Goal: Transaction & Acquisition: Book appointment/travel/reservation

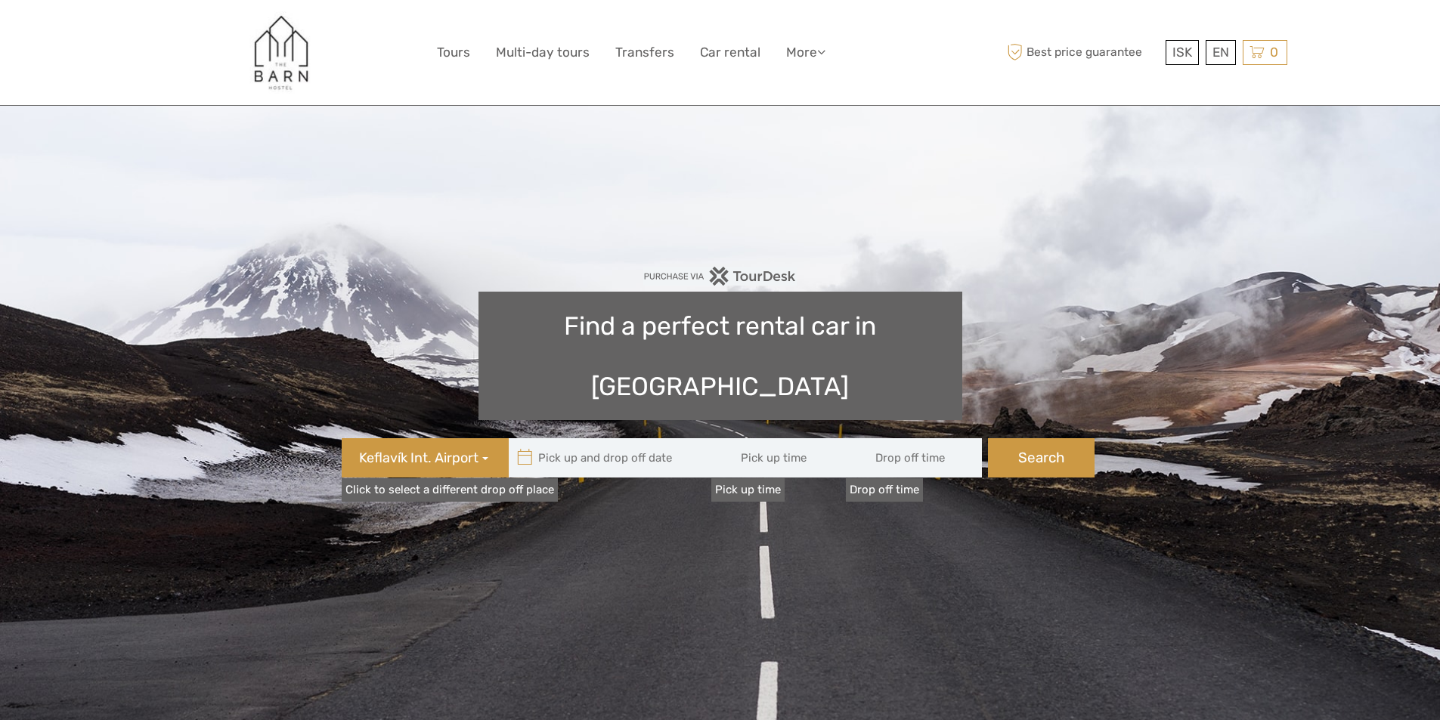
type input "08:00"
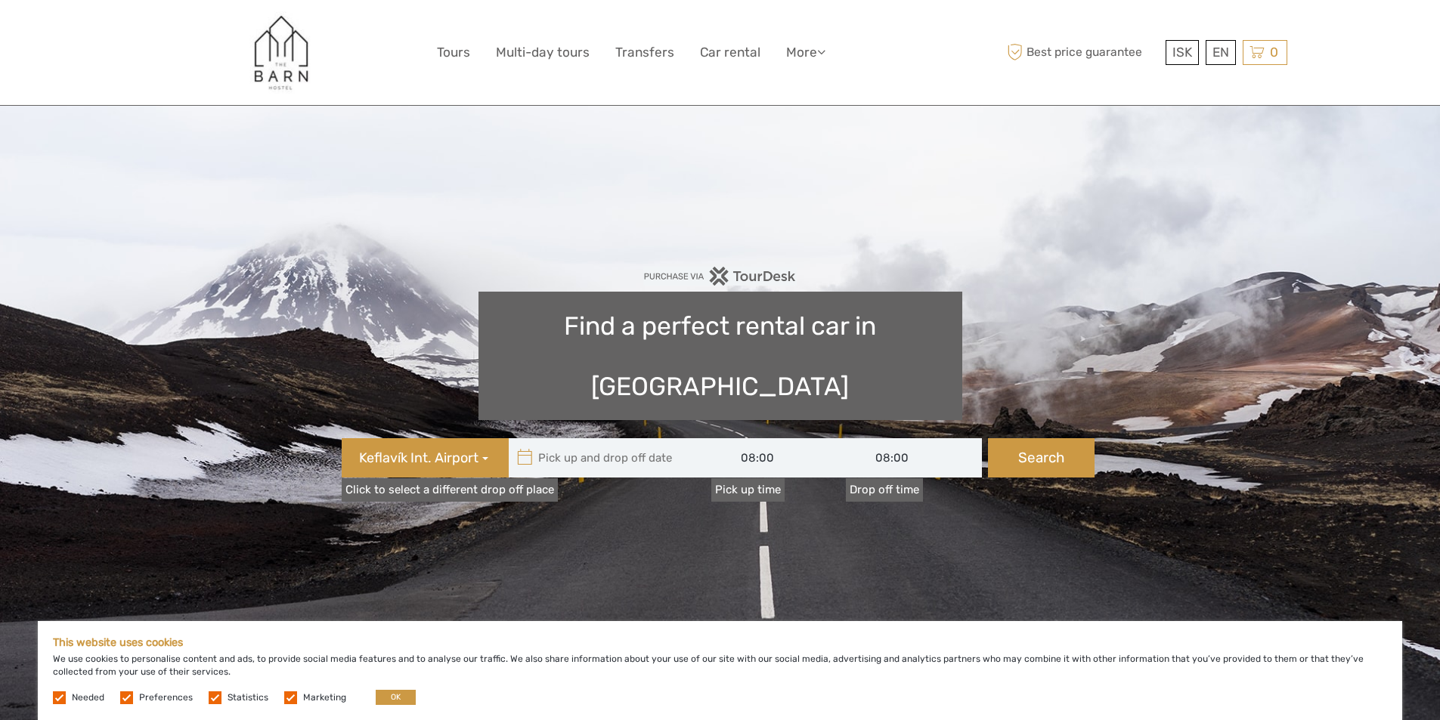
click at [757, 438] on input "08:00" at bounding box center [779, 457] width 136 height 39
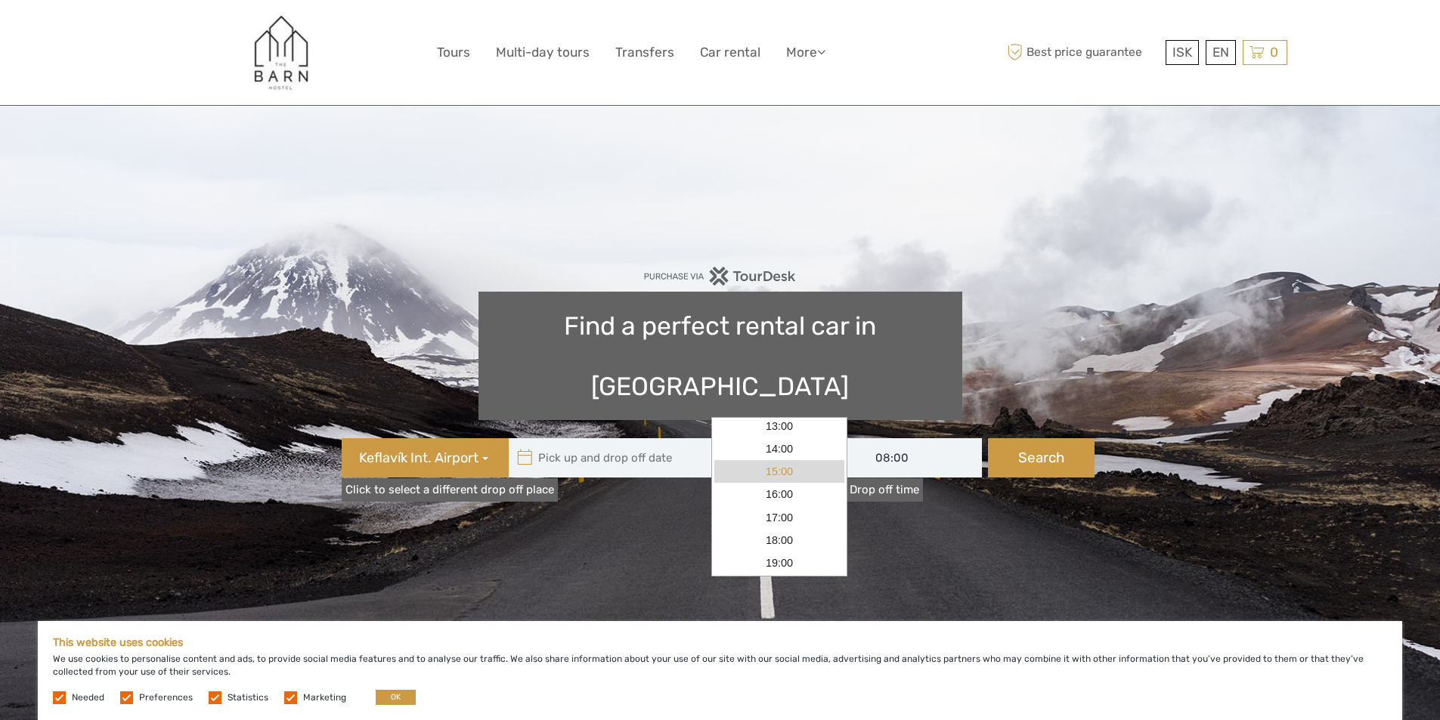
scroll to position [151, 0]
click at [783, 441] on link "14:00" at bounding box center [779, 440] width 130 height 23
click at [766, 438] on input "14:00" at bounding box center [779, 457] width 136 height 39
click at [785, 466] on link "15:00" at bounding box center [779, 462] width 130 height 23
type input "15:00"
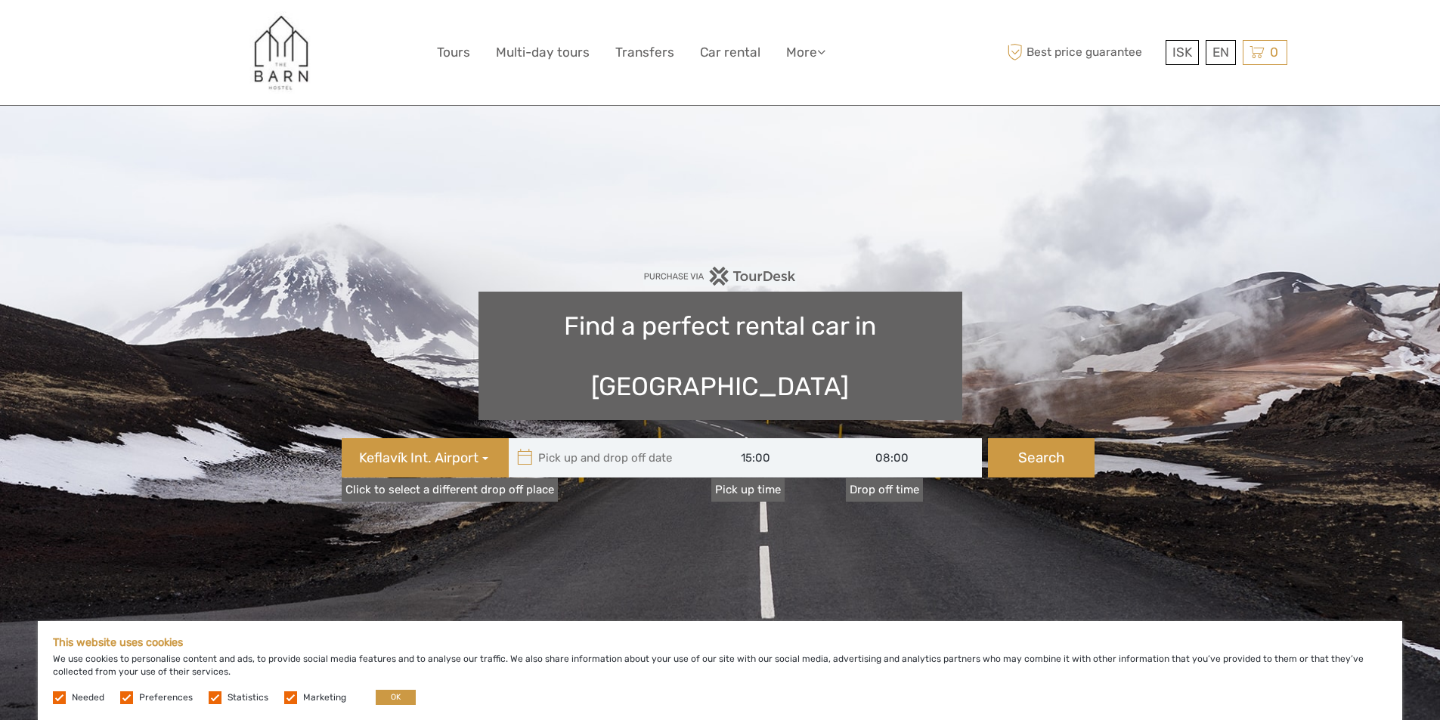
click at [887, 438] on input "08:00" at bounding box center [914, 457] width 136 height 39
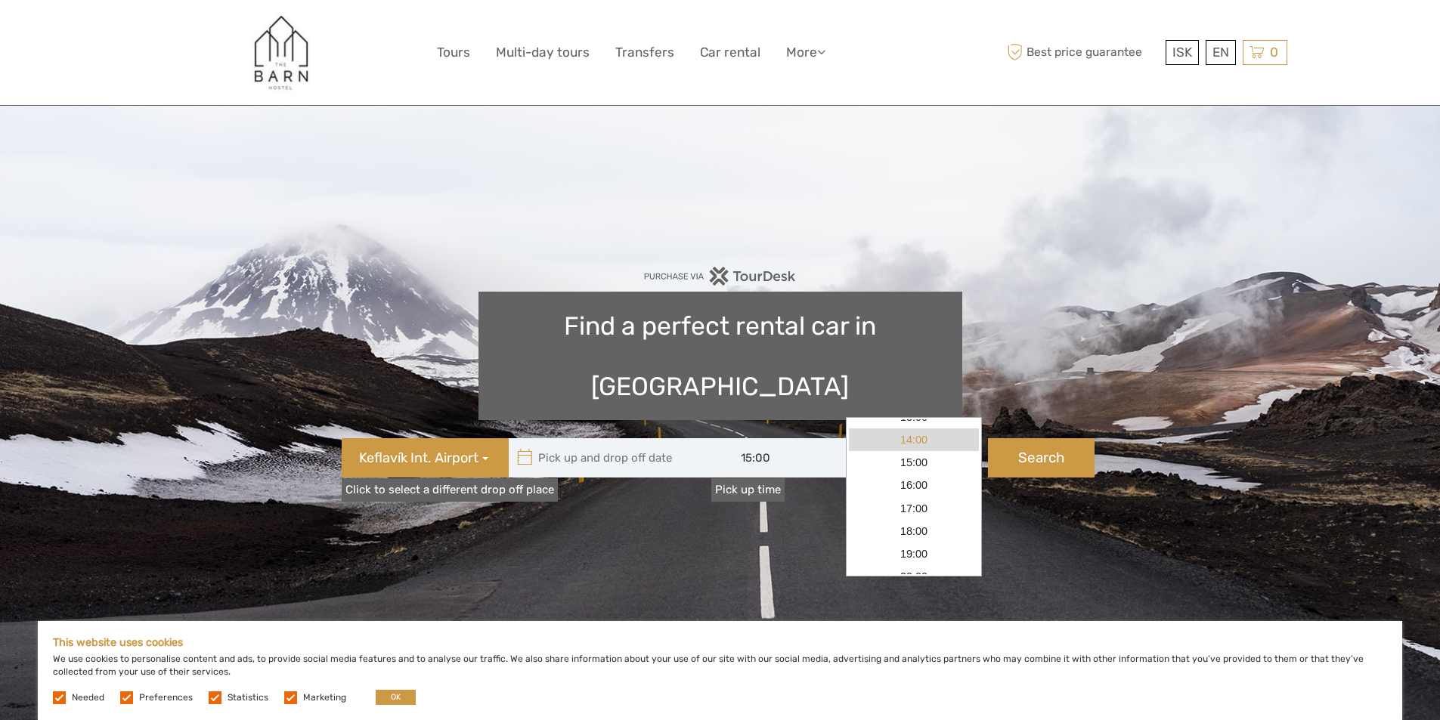
click at [921, 439] on link "14:00" at bounding box center [914, 440] width 130 height 23
click at [884, 438] on input "14:00" at bounding box center [914, 457] width 136 height 39
click at [923, 463] on link "15:00" at bounding box center [914, 462] width 130 height 23
type input "15:00"
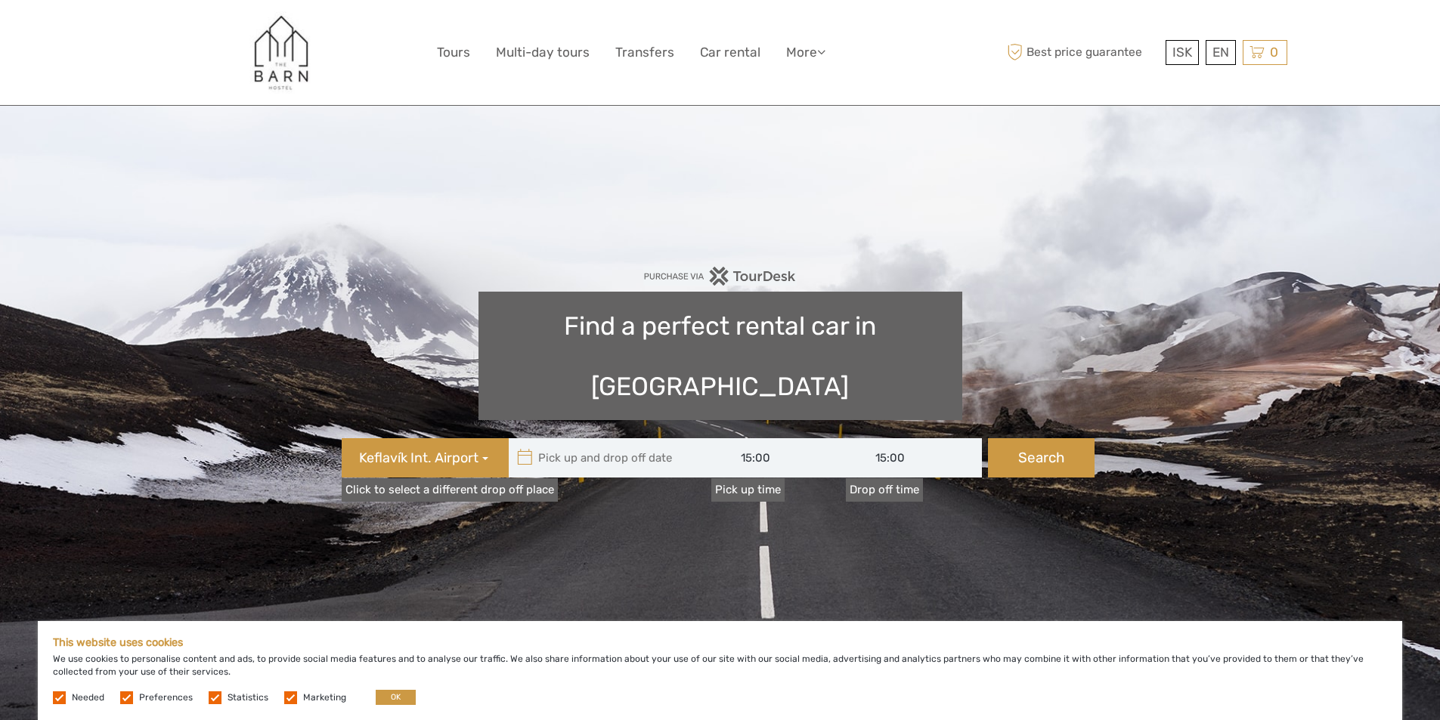
type input "[DATE]"
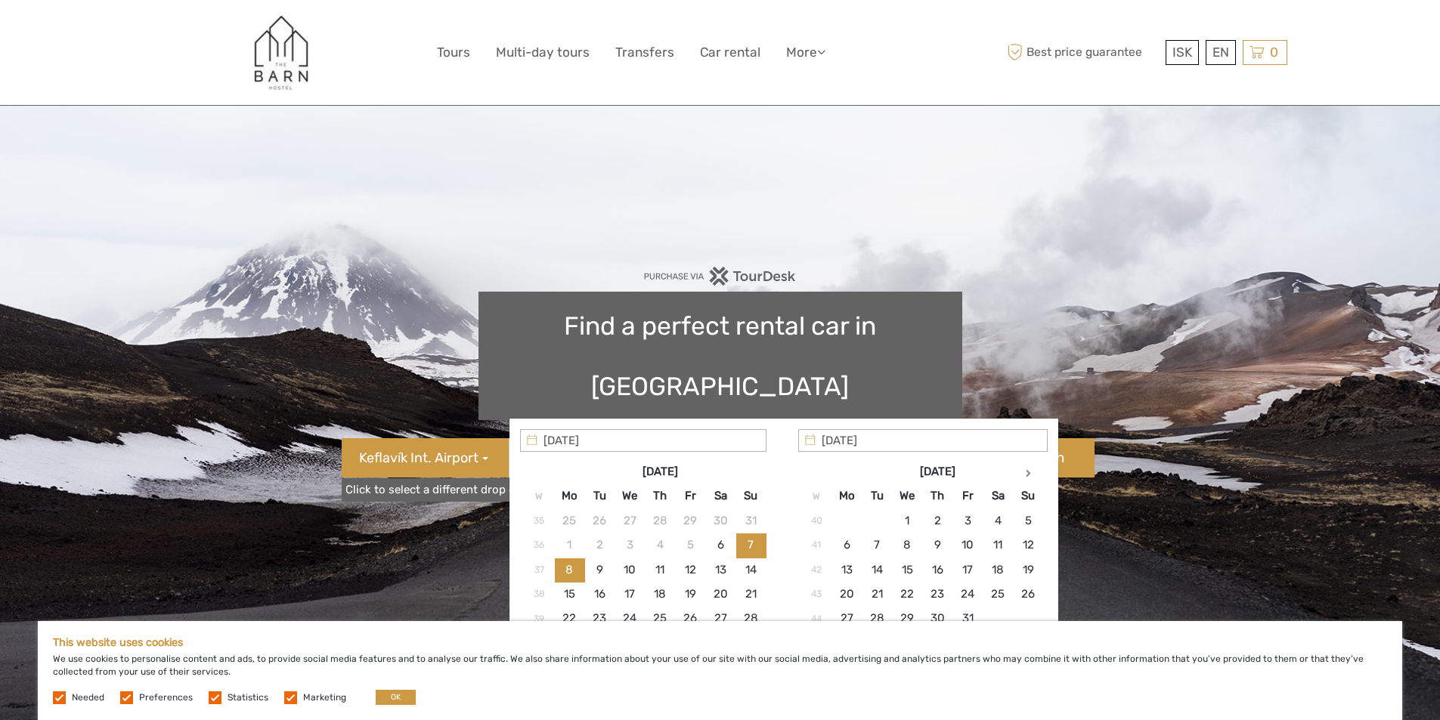
click at [604, 438] on input "text" at bounding box center [611, 457] width 204 height 39
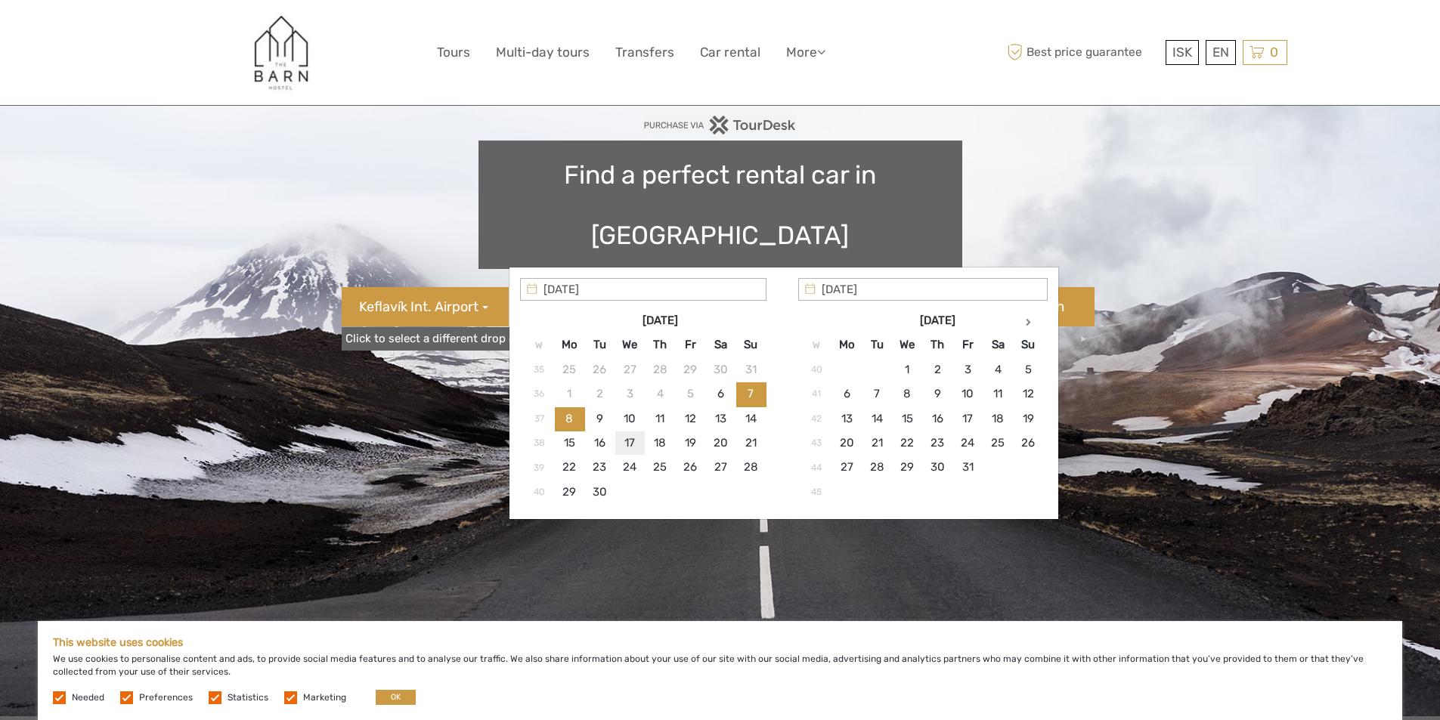
type input "[DATE]"
type input "[DATE] - [DATE]"
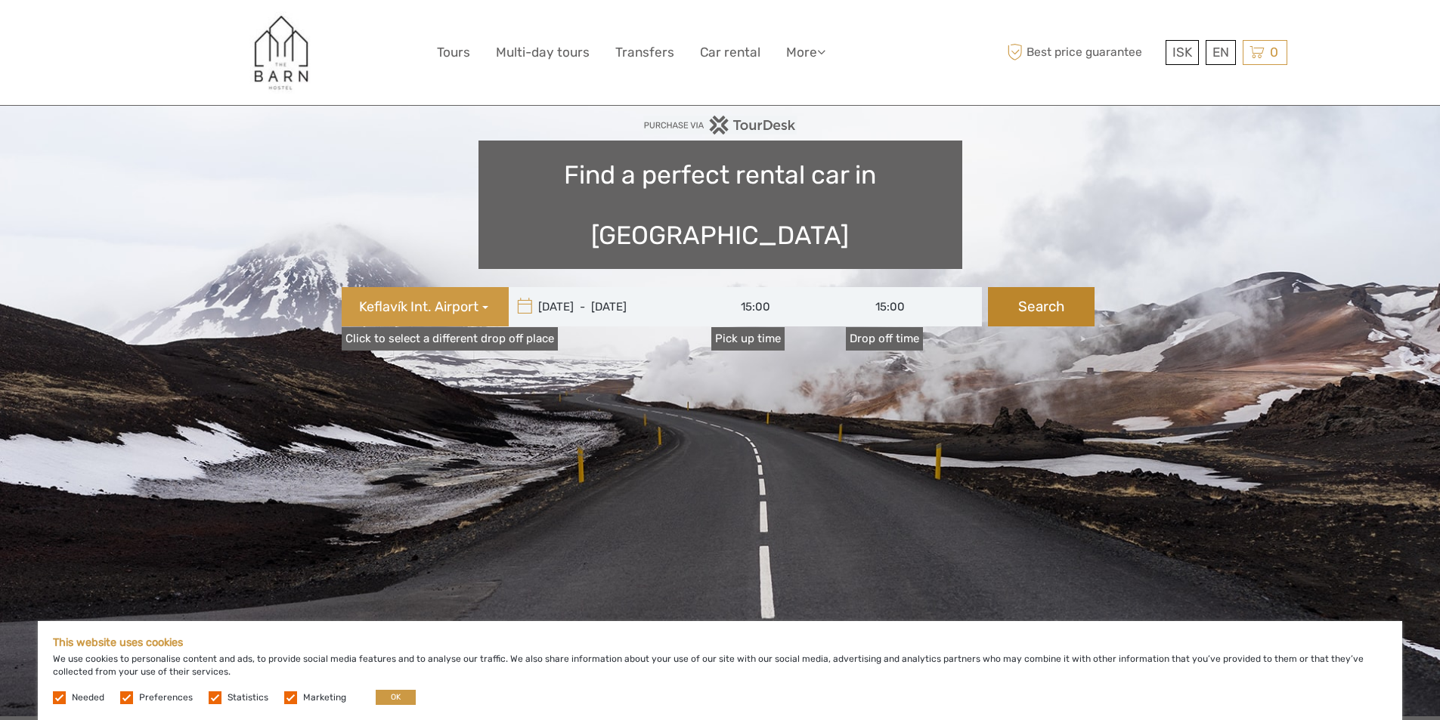
click at [1036, 287] on button "Search" at bounding box center [1041, 306] width 107 height 39
type input "[DATE] - [DATE]"
type input "15:00"
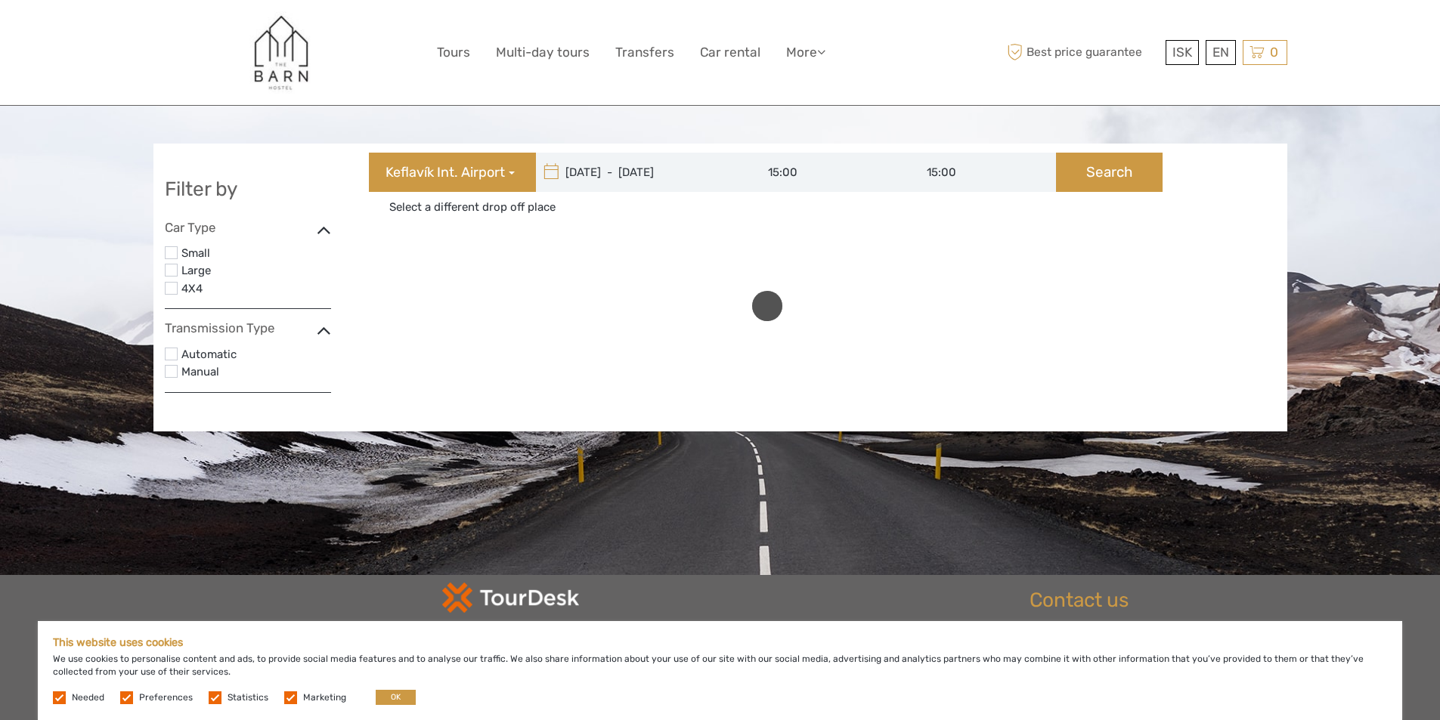
click at [184, 284] on label "4X4" at bounding box center [256, 290] width 150 height 20
click at [0, 0] on input "checkbox" at bounding box center [0, 0] width 0 height 0
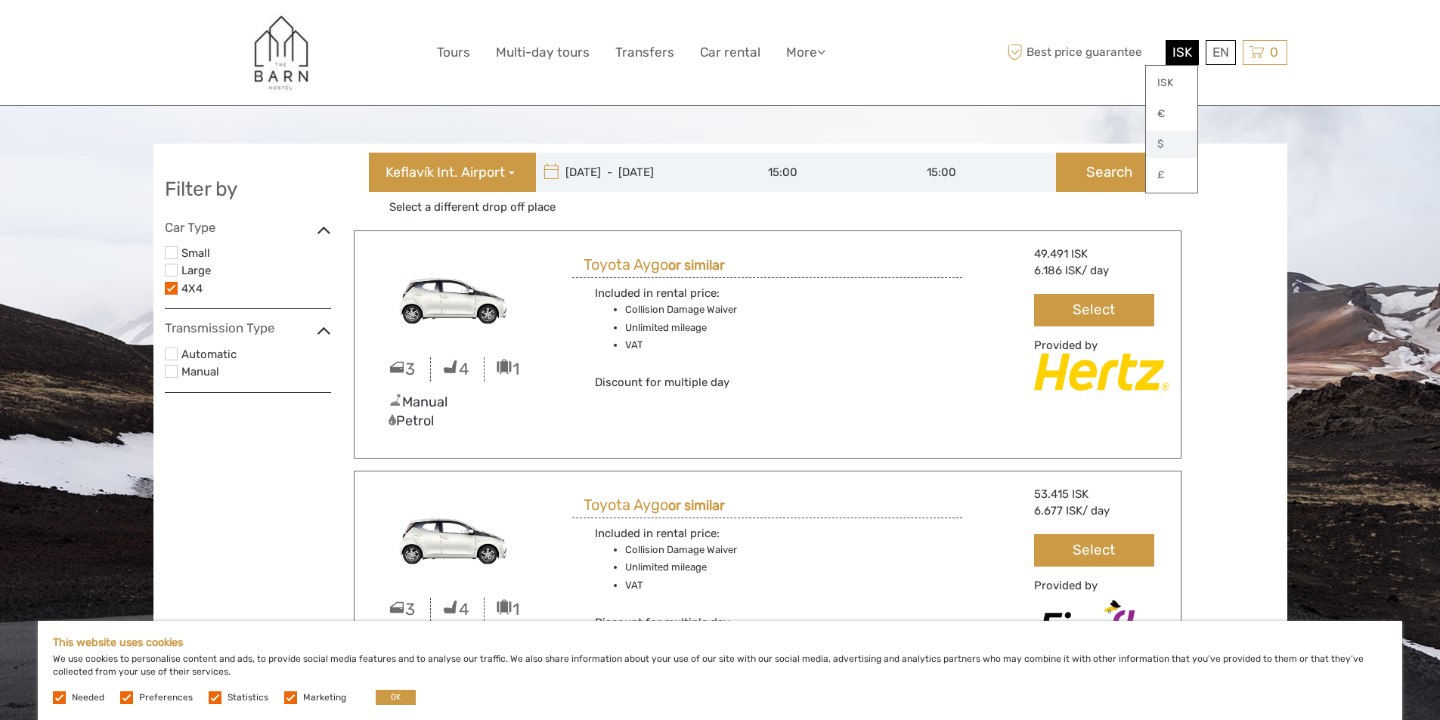
click at [1165, 143] on link "$" at bounding box center [1171, 144] width 51 height 27
click at [1207, 111] on link "Español" at bounding box center [1202, 114] width 63 height 27
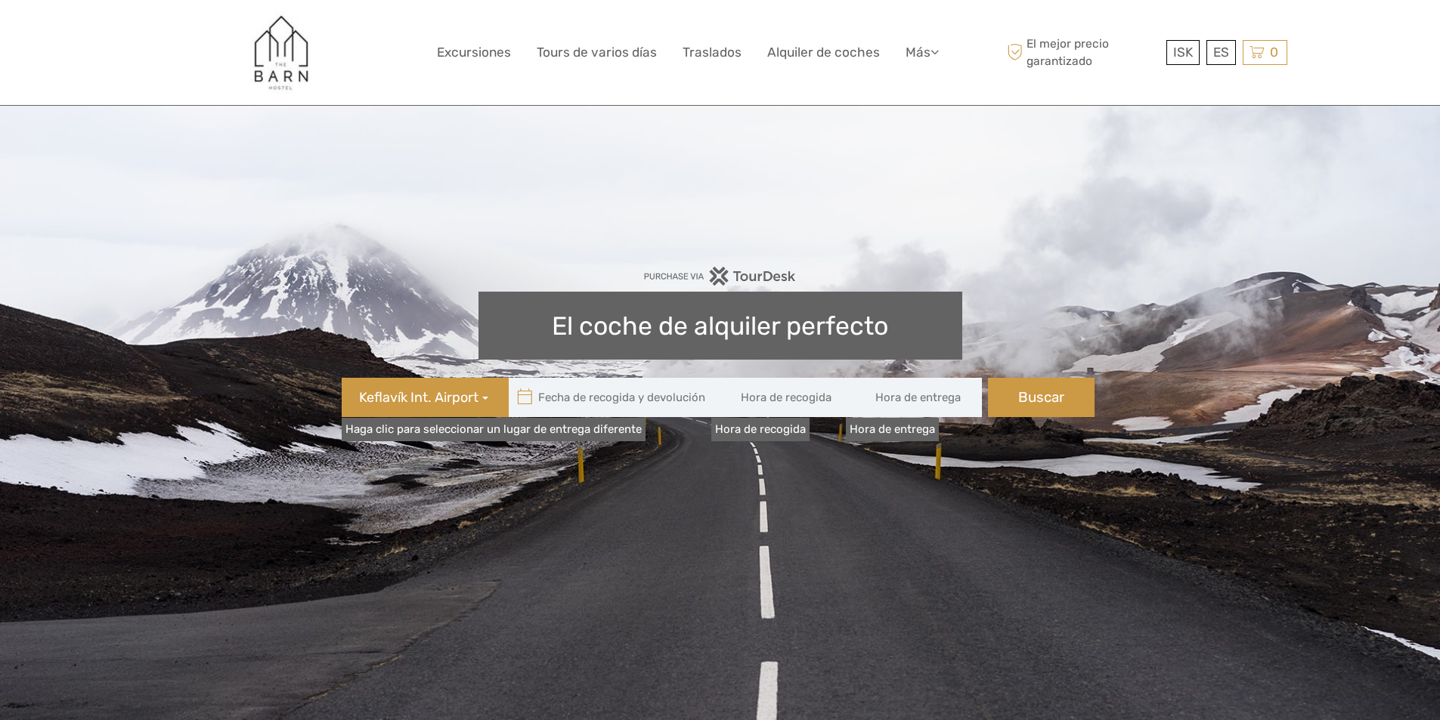
type input "08:00"
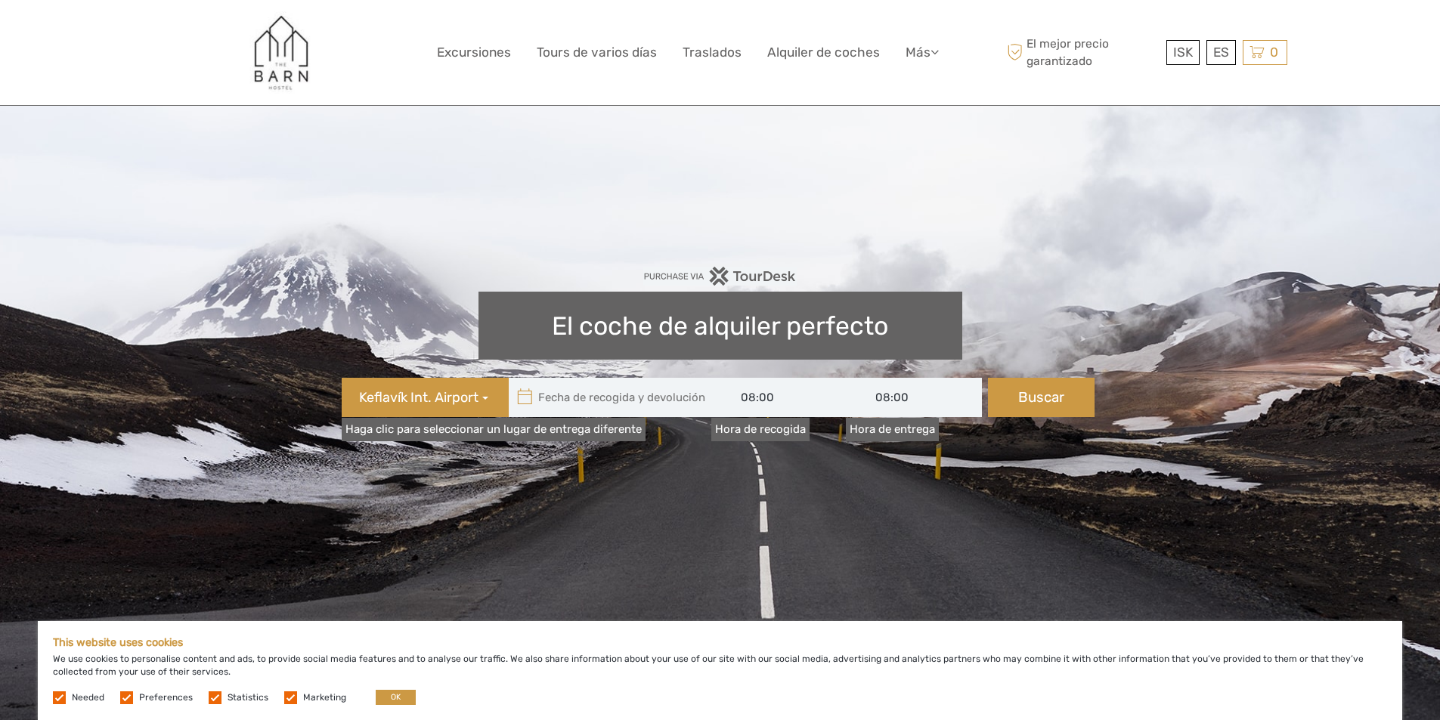
type input "[DATE]"
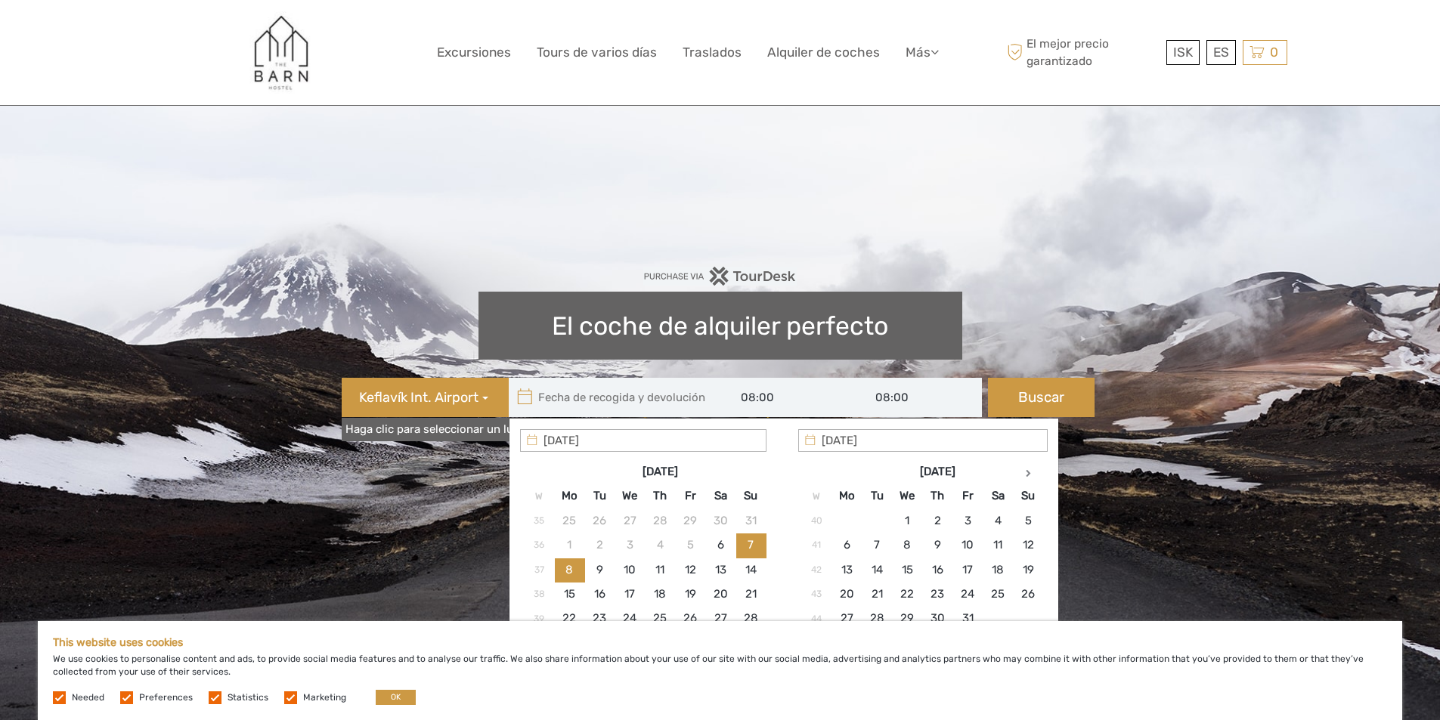
click at [555, 396] on input "text" at bounding box center [611, 397] width 204 height 39
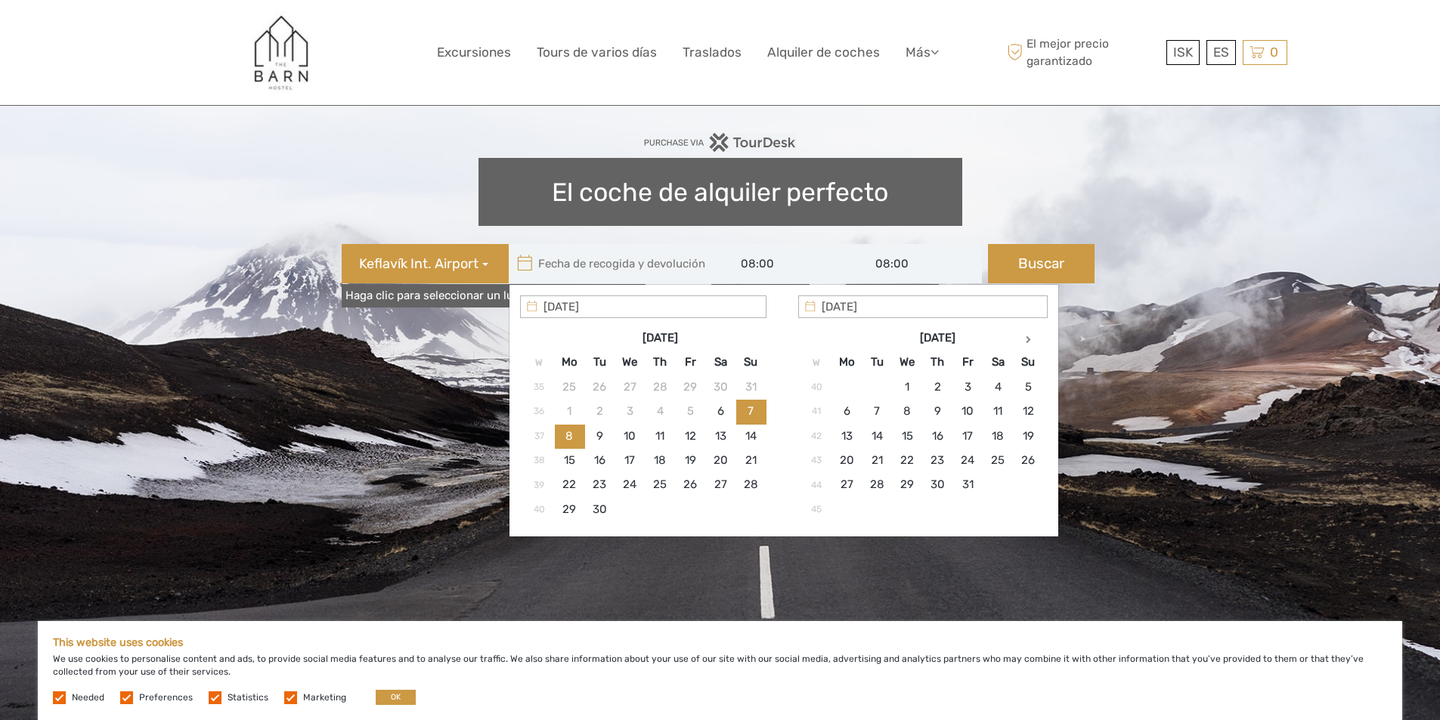
scroll to position [151, 0]
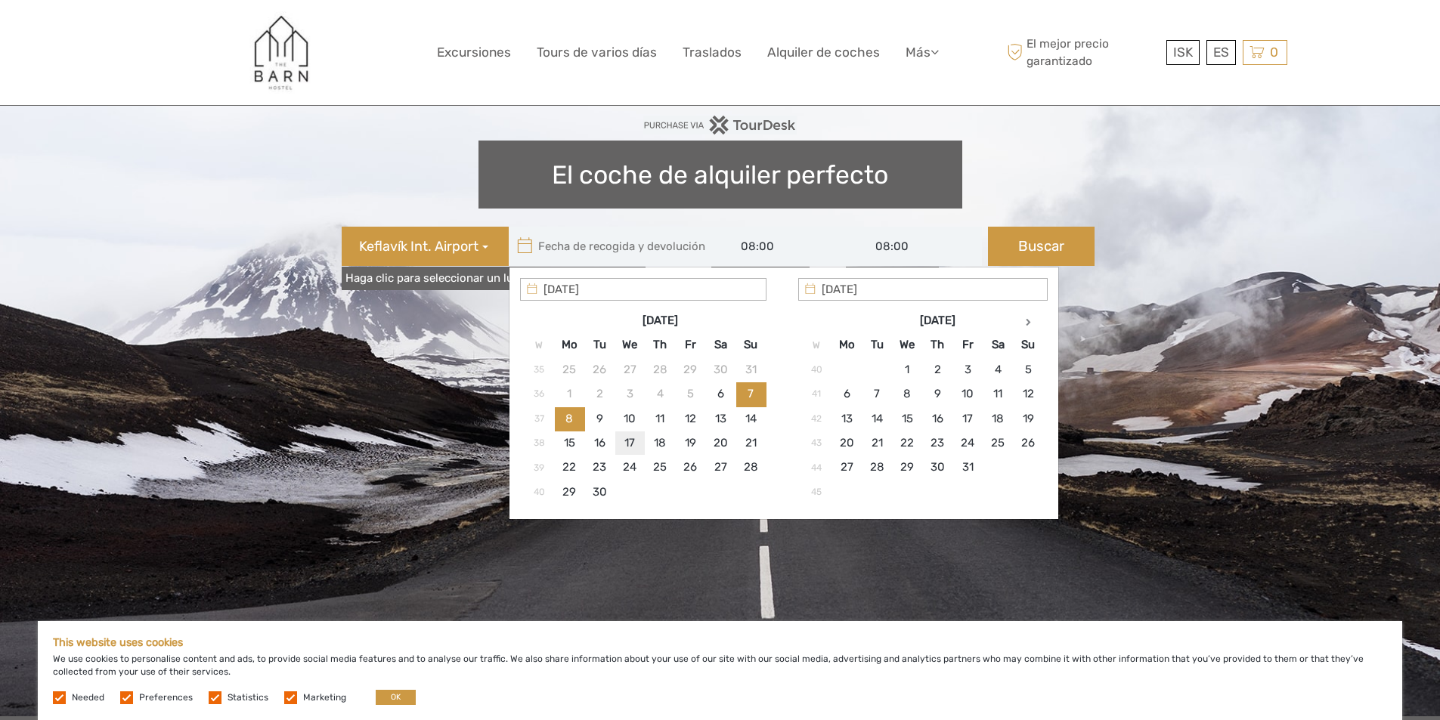
type input "[DATE]"
type input "[DATE] - [DATE]"
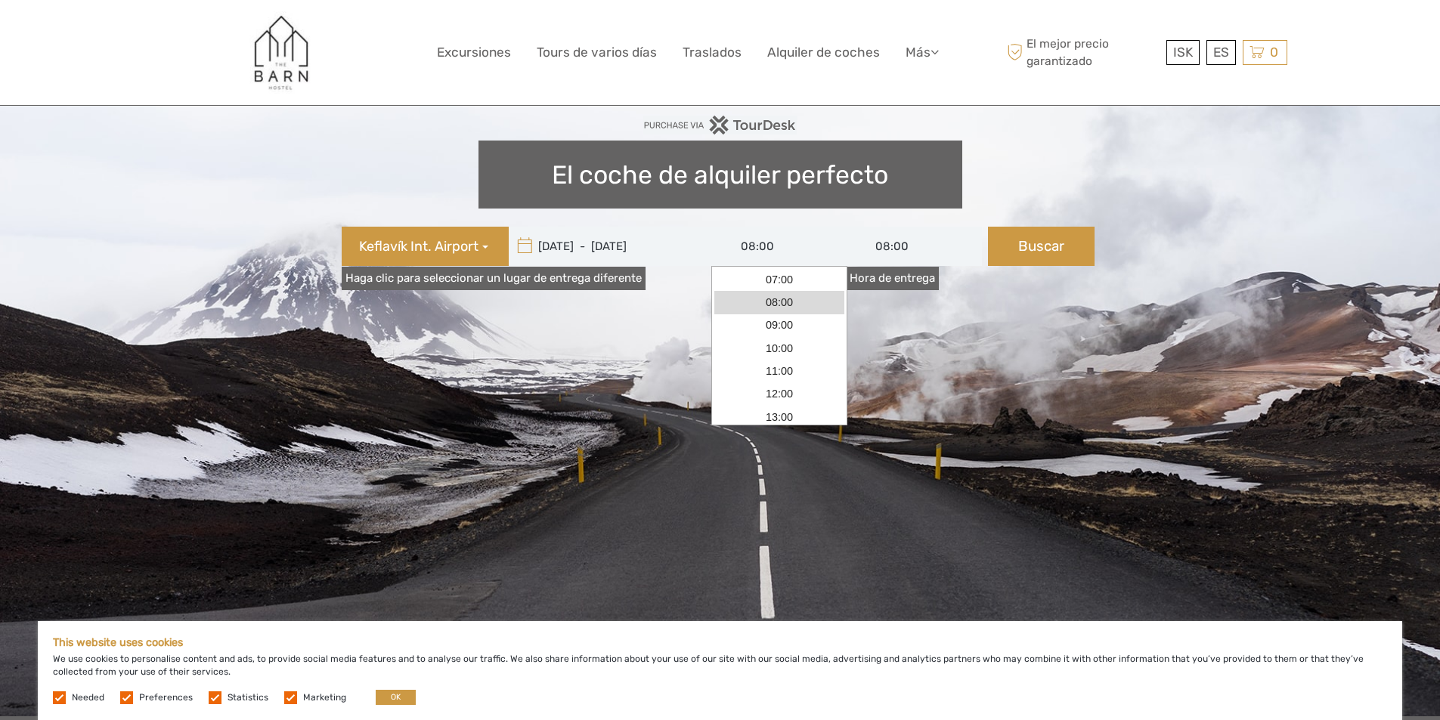
click at [767, 248] on input "08:00" at bounding box center [779, 246] width 136 height 39
click at [788, 367] on link "14:00" at bounding box center [779, 364] width 130 height 23
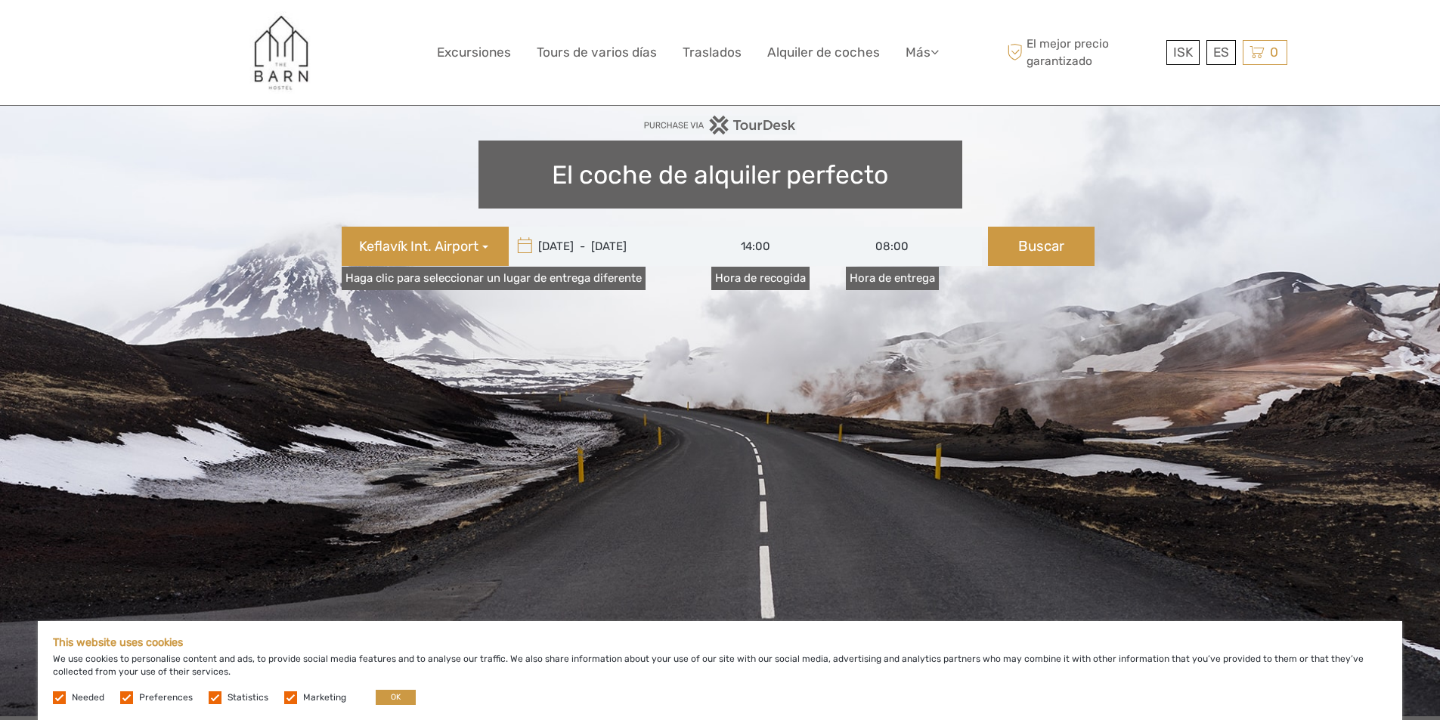
click at [750, 276] on label "Hora de recogida" at bounding box center [760, 278] width 98 height 23
click at [750, 266] on input "14:00" at bounding box center [779, 246] width 136 height 39
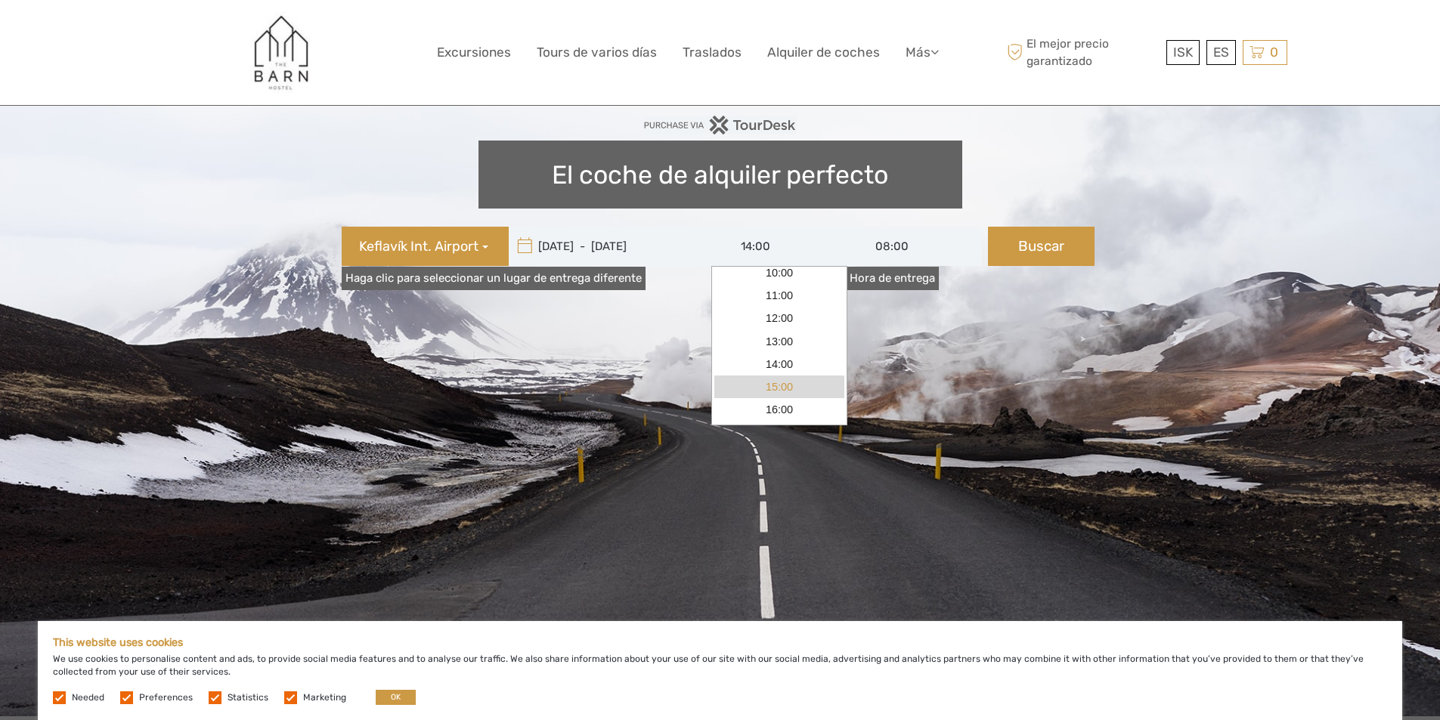
drag, startPoint x: 781, startPoint y: 386, endPoint x: 891, endPoint y: 291, distance: 145.8
click at [781, 385] on link "15:00" at bounding box center [779, 387] width 130 height 23
type input "15:00"
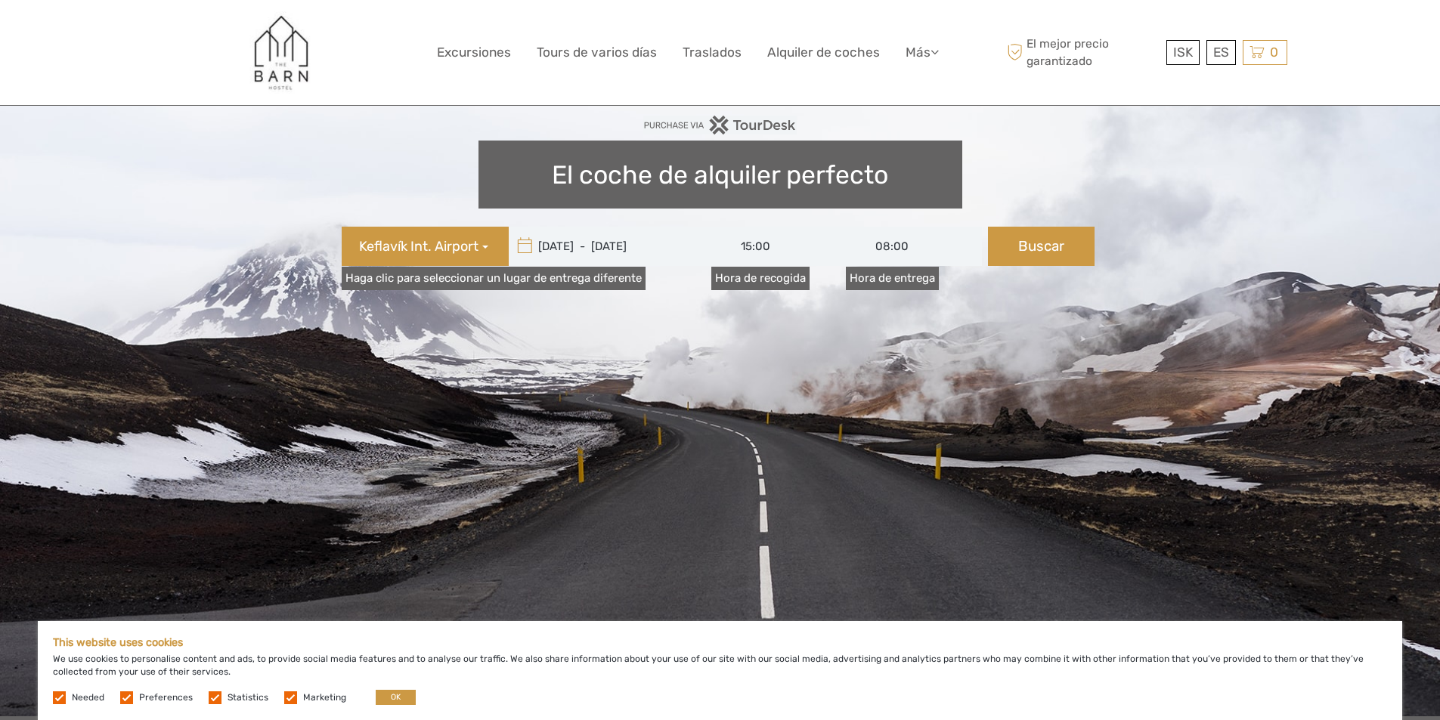
click at [889, 275] on label "Hora de entrega" at bounding box center [892, 278] width 93 height 23
click at [889, 266] on input "08:00" at bounding box center [914, 246] width 136 height 39
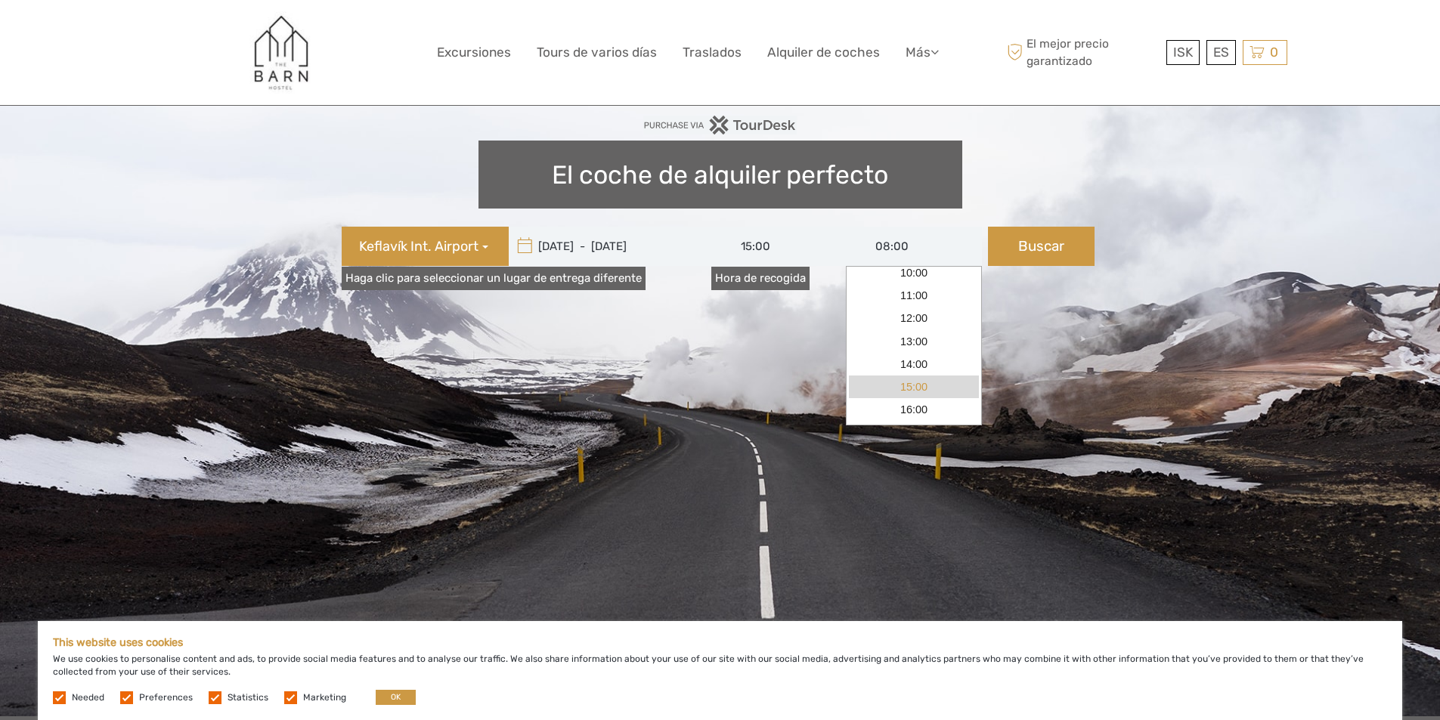
click at [911, 382] on link "15:00" at bounding box center [914, 387] width 130 height 23
type input "15:00"
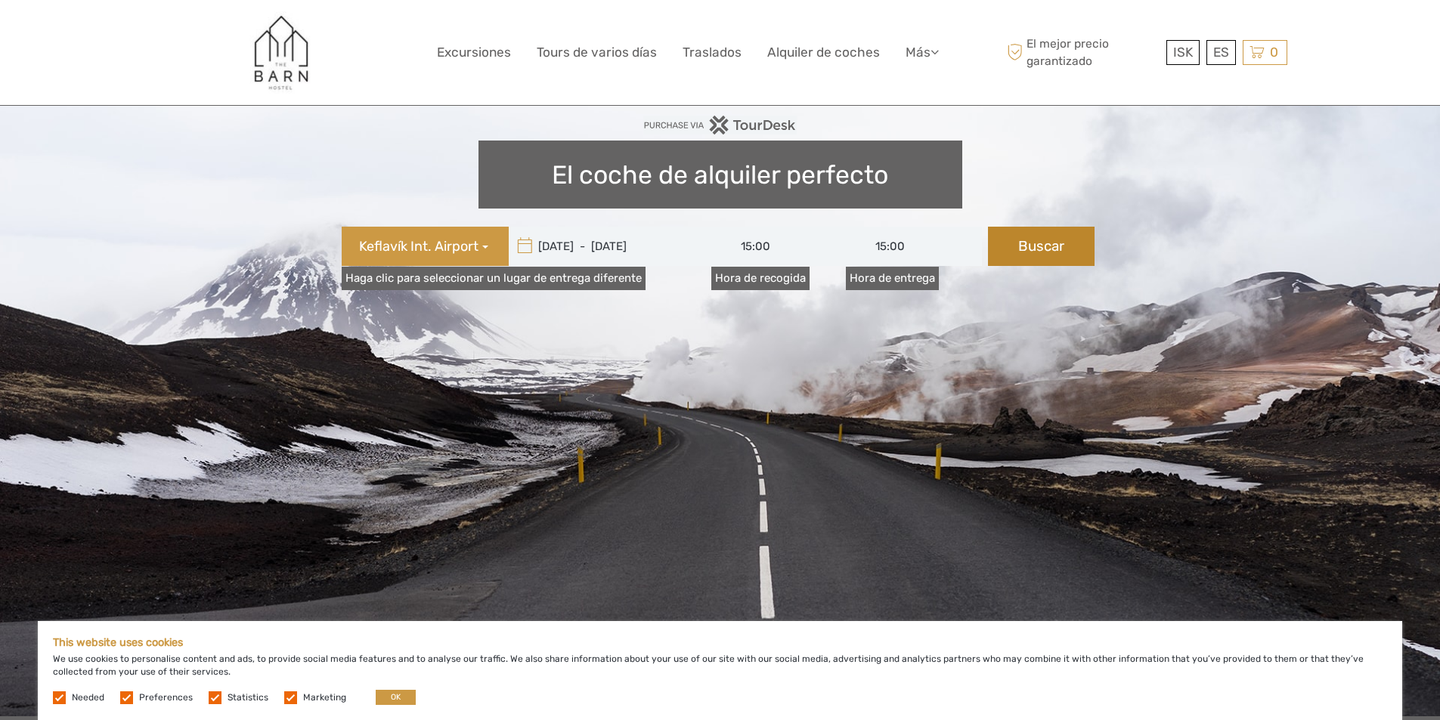
click at [1044, 246] on button "Buscar" at bounding box center [1041, 246] width 107 height 39
type input "[DATE] - [DATE]"
type input "15:00"
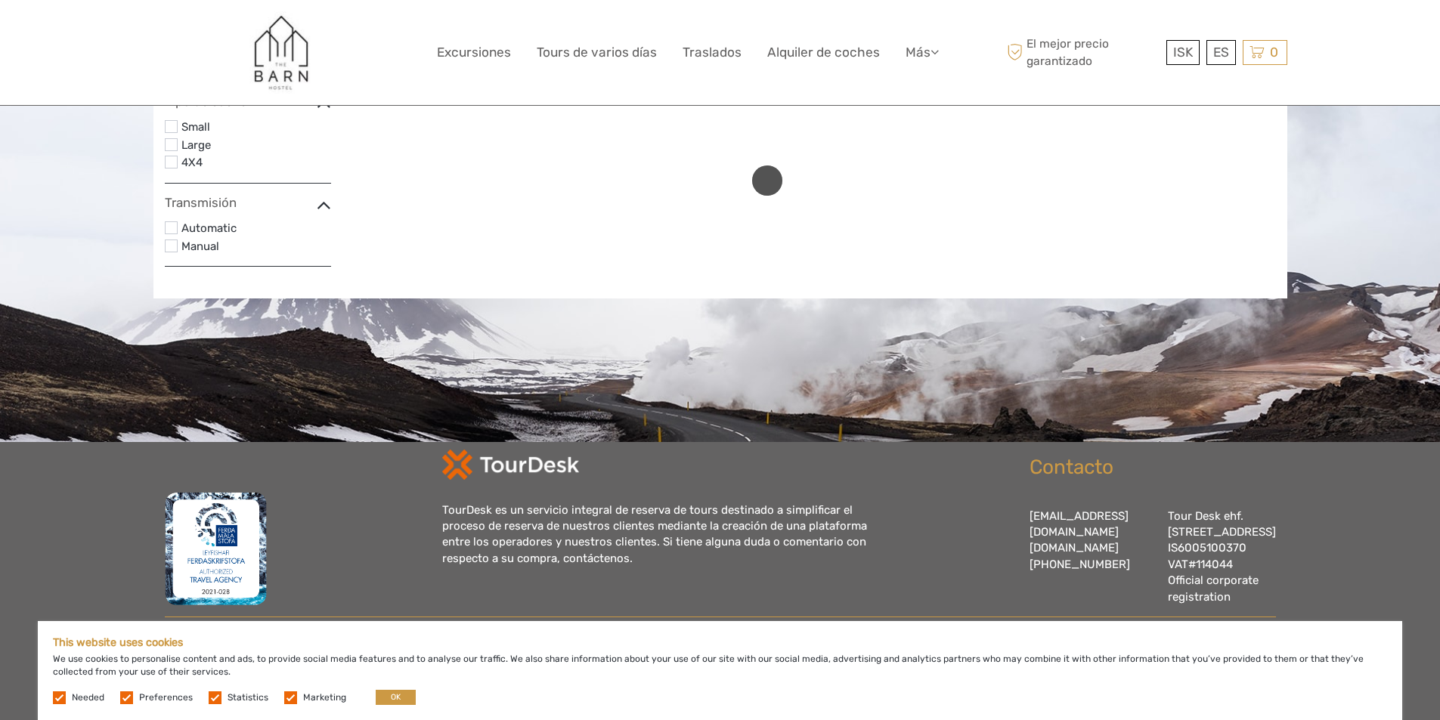
scroll to position [149, 0]
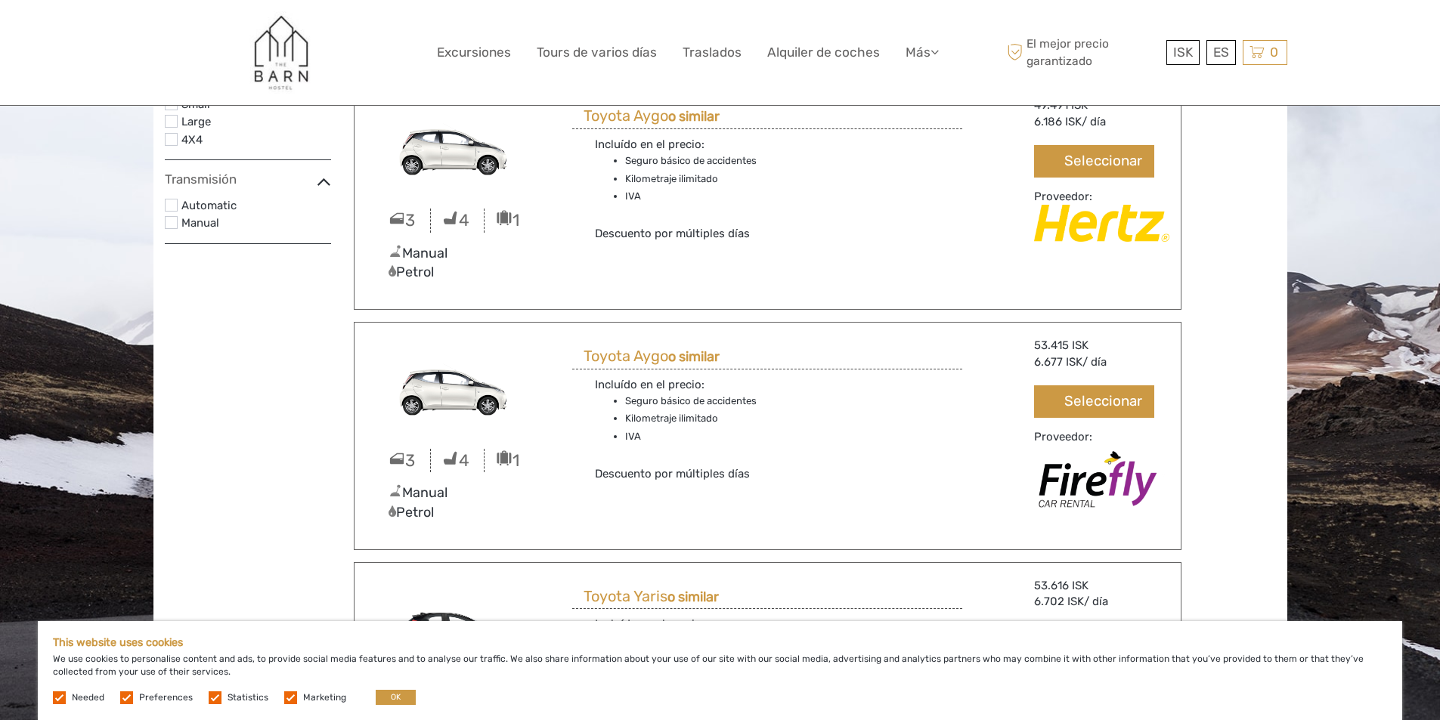
click at [169, 139] on label at bounding box center [171, 139] width 13 height 13
click at [0, 0] on input "checkbox" at bounding box center [0, 0] width 0 height 0
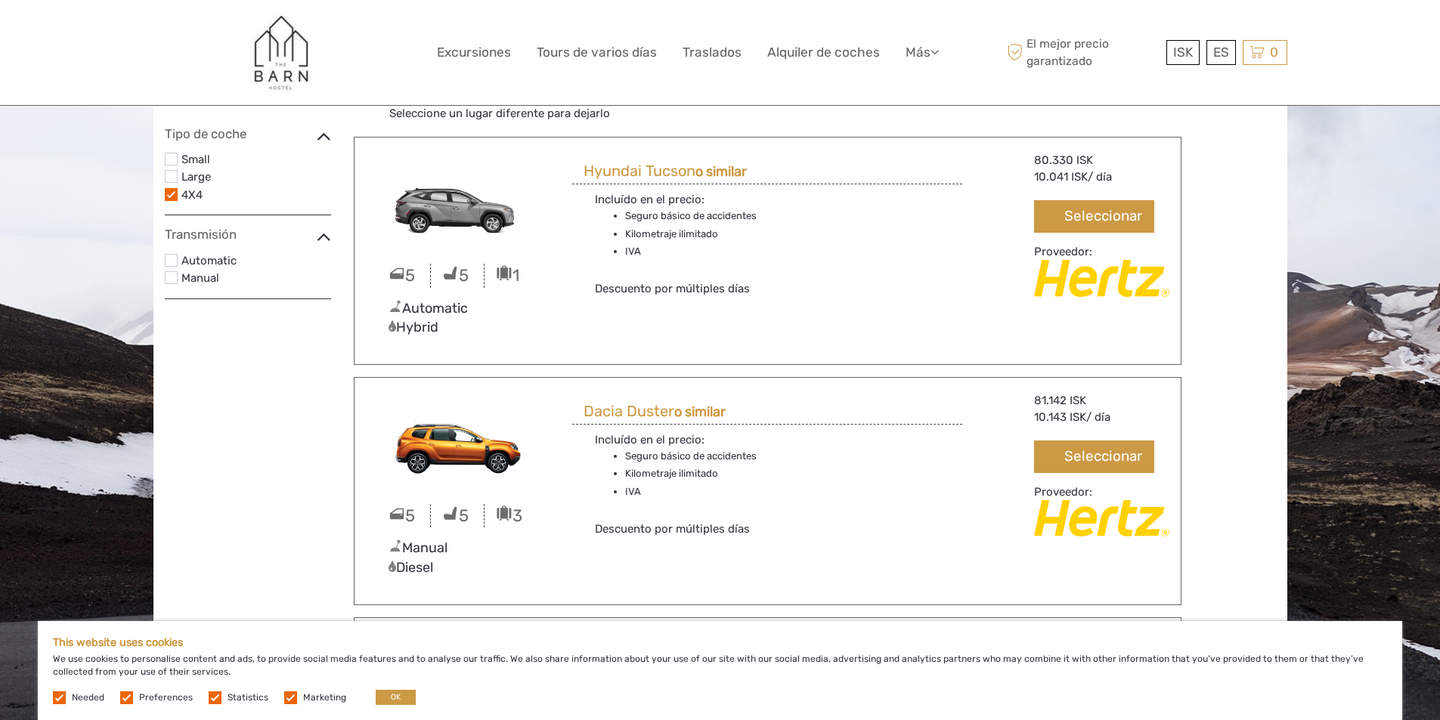
scroll to position [0, 0]
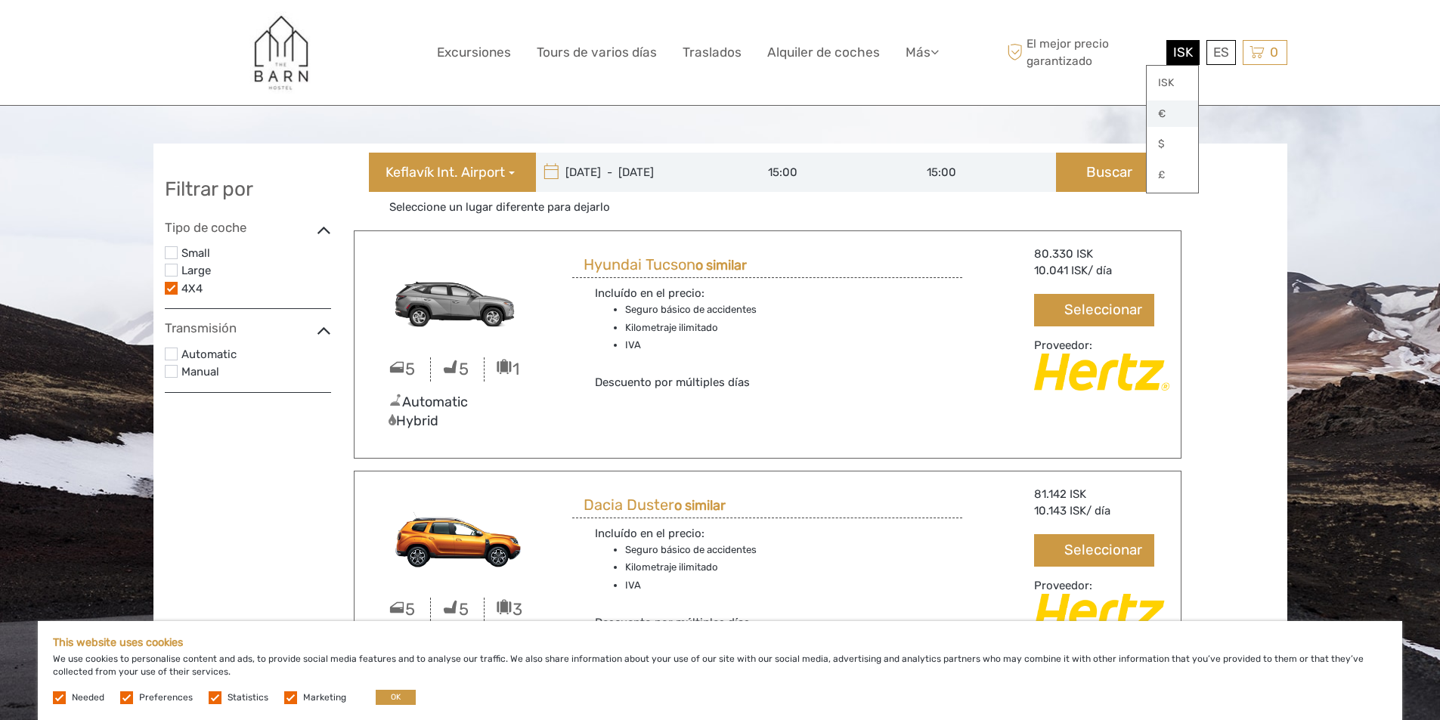
click at [1168, 115] on link "€" at bounding box center [1172, 114] width 51 height 27
click at [1183, 53] on span "€" at bounding box center [1188, 52] width 10 height 15
click at [1171, 140] on link "$" at bounding box center [1172, 144] width 51 height 27
click at [972, 321] on div "Hyundai Tucson o similar Incluído en el precio: Seguro básico de accidentes Kil…" at bounding box center [767, 321] width 413 height 151
click at [203, 371] on label "Manual" at bounding box center [256, 373] width 150 height 20
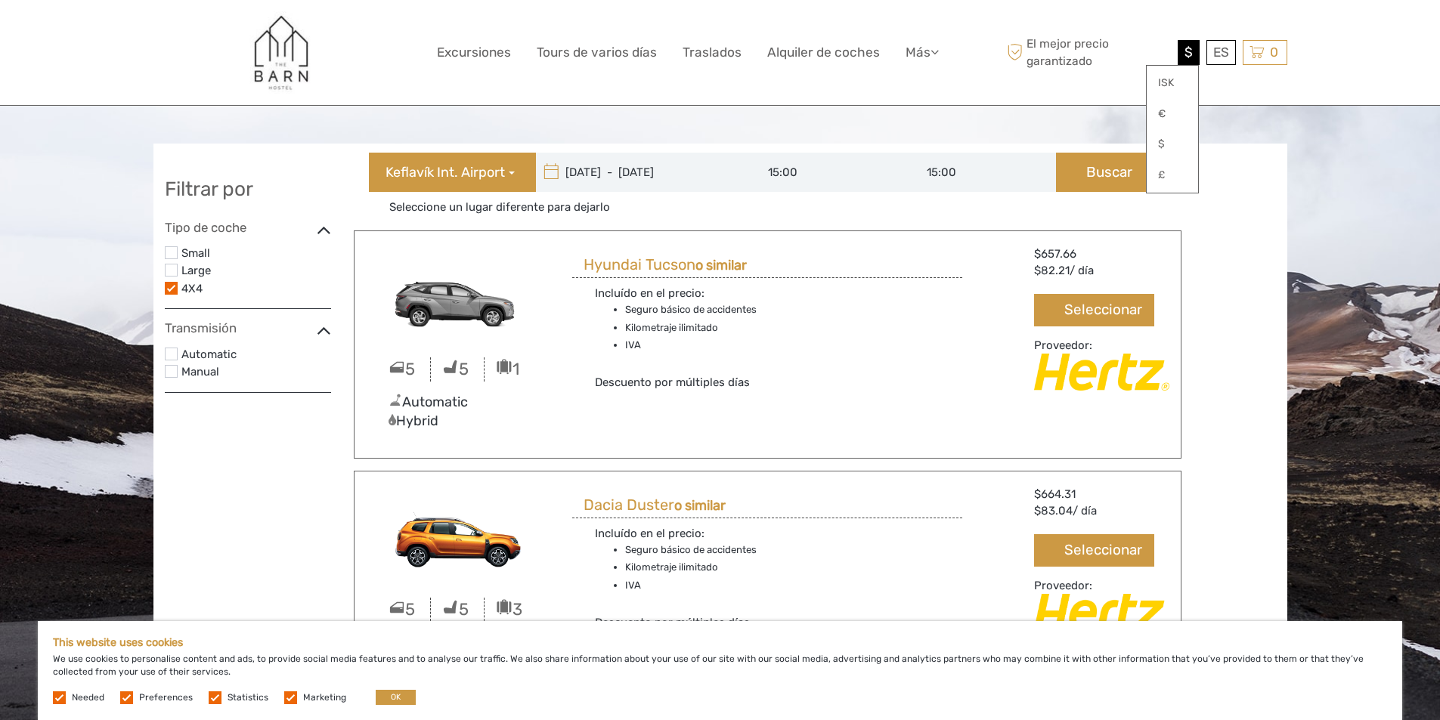
click at [0, 0] on input "checkbox" at bounding box center [0, 0] width 0 height 0
click at [170, 355] on label at bounding box center [171, 354] width 13 height 13
click at [0, 0] on input "checkbox" at bounding box center [0, 0] width 0 height 0
